Goal: Communication & Community: Answer question/provide support

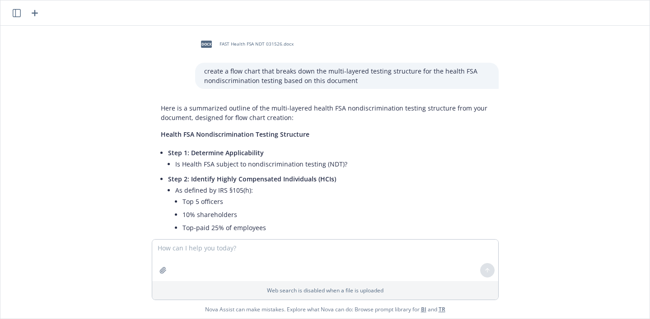
scroll to position [6915, 0]
